Goal: Entertainment & Leisure: Consume media (video, audio)

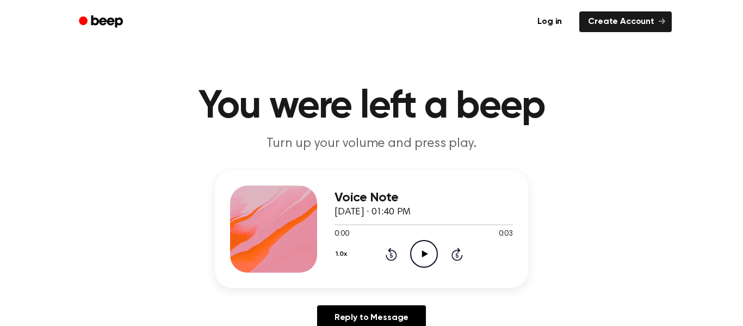
click at [418, 256] on icon "Play Audio" at bounding box center [424, 254] width 28 height 28
click at [424, 258] on icon "Play Audio" at bounding box center [424, 254] width 28 height 28
click at [418, 252] on icon "Play Audio" at bounding box center [424, 254] width 28 height 28
click at [420, 263] on icon "Play Audio" at bounding box center [424, 254] width 28 height 28
click at [427, 263] on icon "Play Audio" at bounding box center [424, 254] width 28 height 28
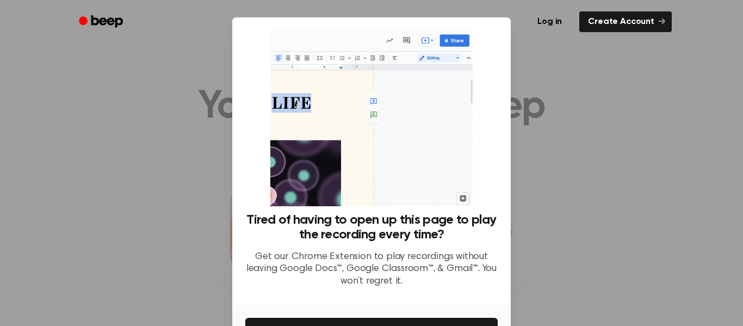
click at [529, 179] on div at bounding box center [371, 163] width 743 height 326
click at [584, 88] on div at bounding box center [371, 163] width 743 height 326
click at [181, 22] on ul "Log in Create Account" at bounding box center [406, 21] width 530 height 25
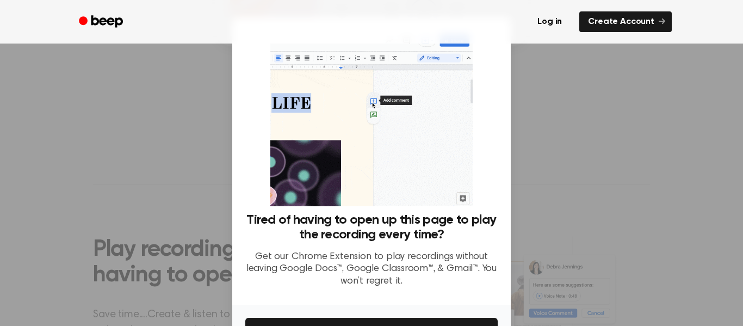
scroll to position [70, 0]
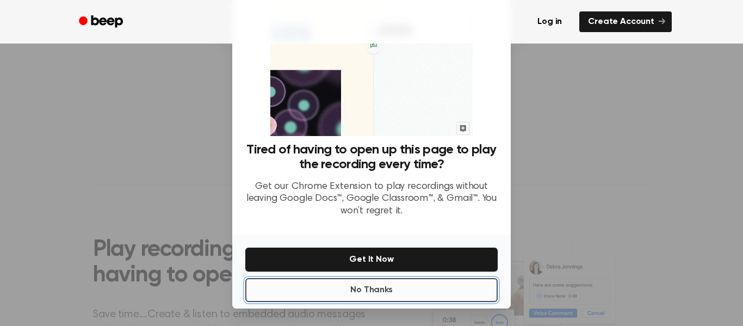
click at [361, 295] on button "No Thanks" at bounding box center [371, 290] width 252 height 24
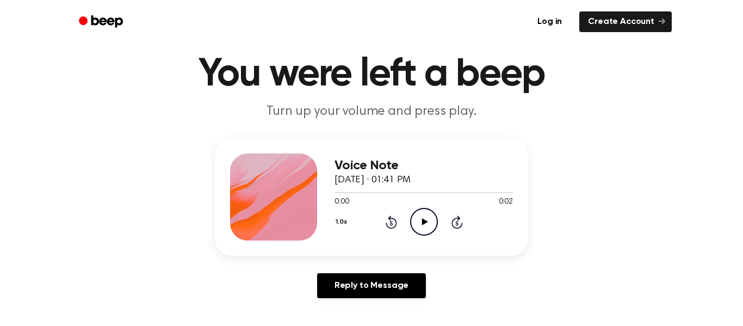
scroll to position [32, 0]
click at [415, 223] on icon "Play Audio" at bounding box center [424, 222] width 28 height 28
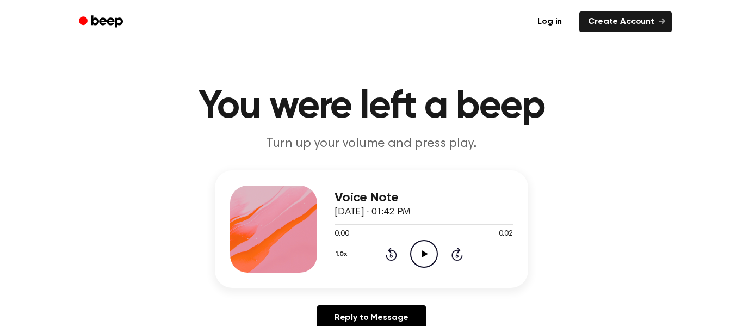
click at [421, 244] on icon "Play Audio" at bounding box center [424, 254] width 28 height 28
click at [424, 248] on icon "Play Audio" at bounding box center [424, 254] width 28 height 28
click at [429, 258] on icon "Play Audio" at bounding box center [424, 254] width 28 height 28
click at [413, 246] on icon "Play Audio" at bounding box center [424, 254] width 28 height 28
click at [421, 258] on icon "Play Audio" at bounding box center [424, 254] width 28 height 28
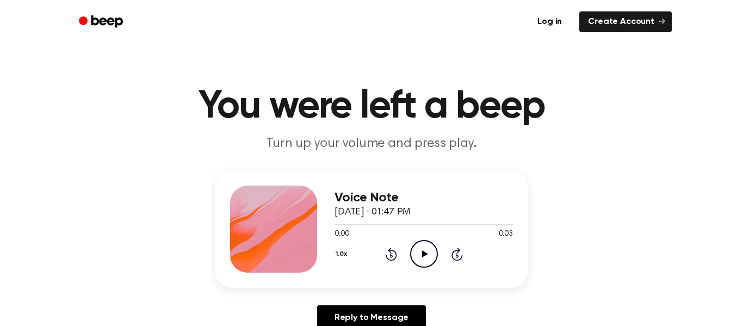
click at [424, 246] on icon "Play Audio" at bounding box center [424, 254] width 28 height 28
click at [427, 255] on icon "Play Audio" at bounding box center [424, 254] width 28 height 28
click at [422, 238] on div "0:00 0:03" at bounding box center [423, 233] width 178 height 11
click at [424, 245] on icon "Play Audio" at bounding box center [424, 254] width 28 height 28
